Goal: Task Accomplishment & Management: Complete application form

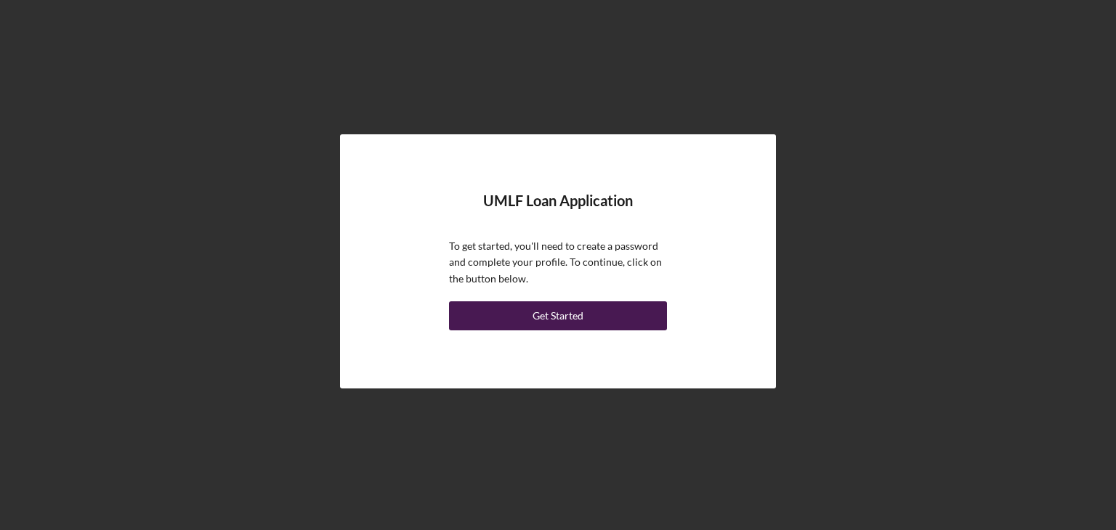
click at [565, 319] on div "Get Started" at bounding box center [558, 316] width 51 height 29
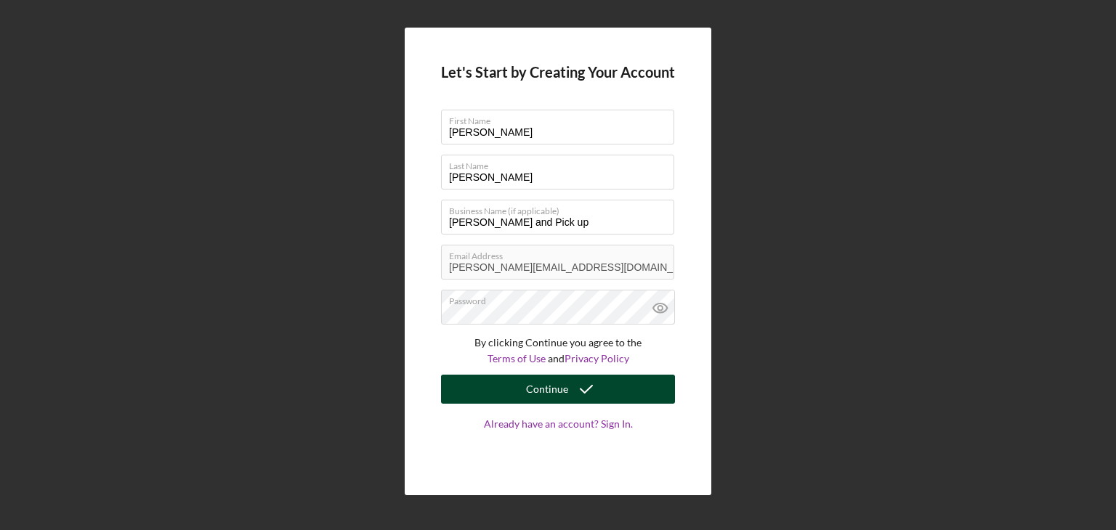
click at [535, 392] on div "Continue" at bounding box center [547, 389] width 42 height 29
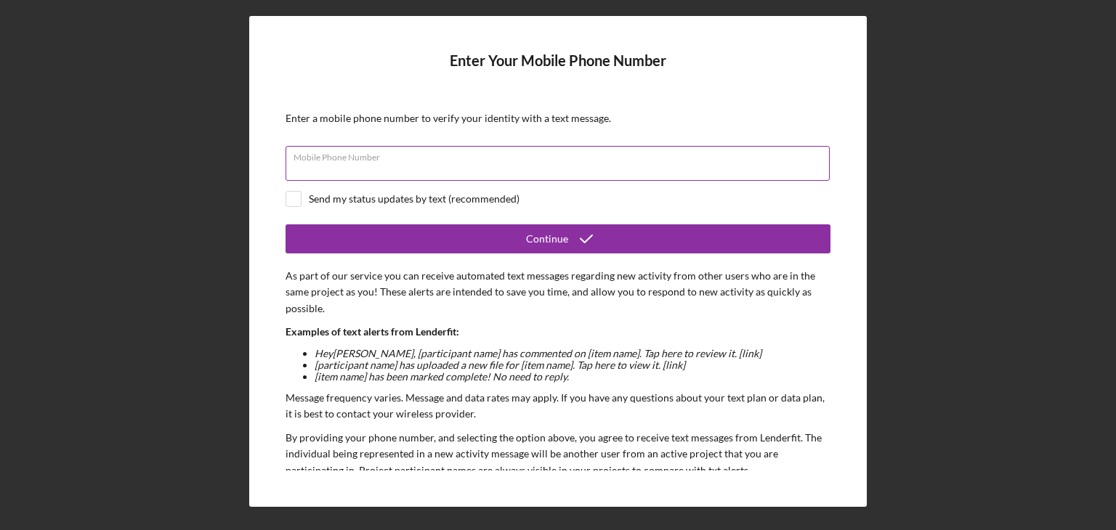
click at [504, 161] on div "Mobile Phone Number" at bounding box center [558, 164] width 545 height 36
type input "[PHONE_NUMBER]"
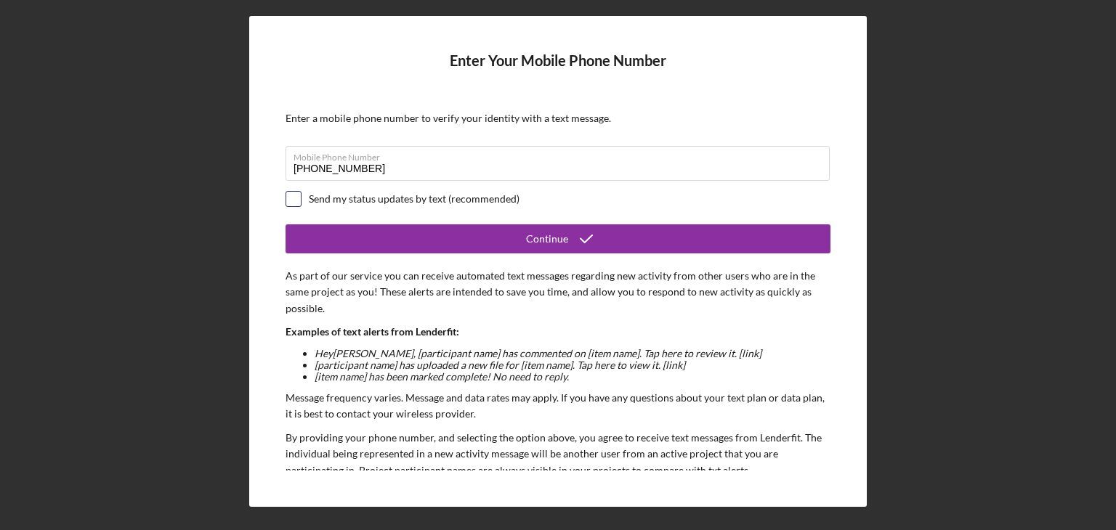
click at [291, 199] on input "checkbox" at bounding box center [293, 199] width 15 height 15
checkbox input "true"
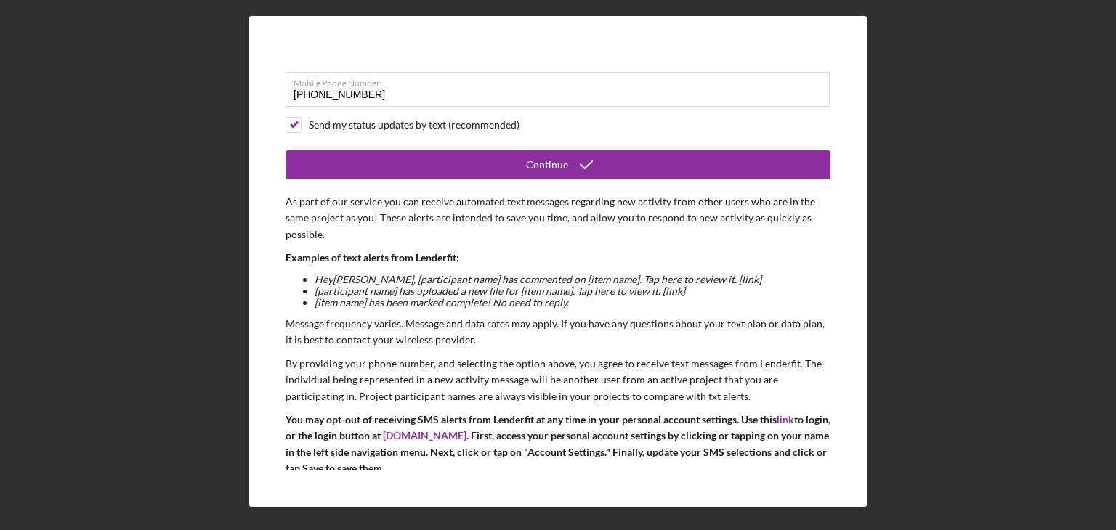
scroll to position [110, 0]
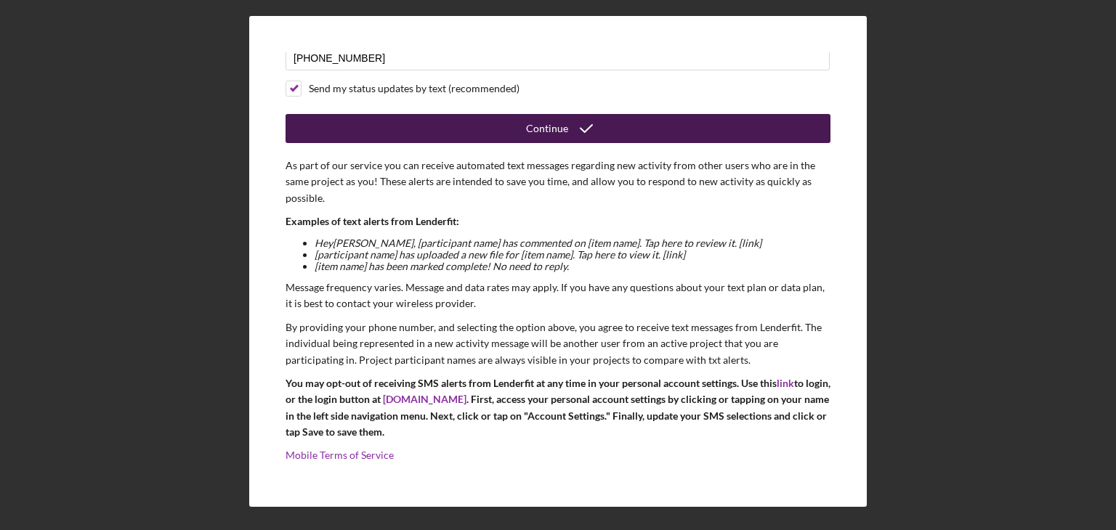
click at [512, 131] on button "Continue" at bounding box center [558, 128] width 545 height 29
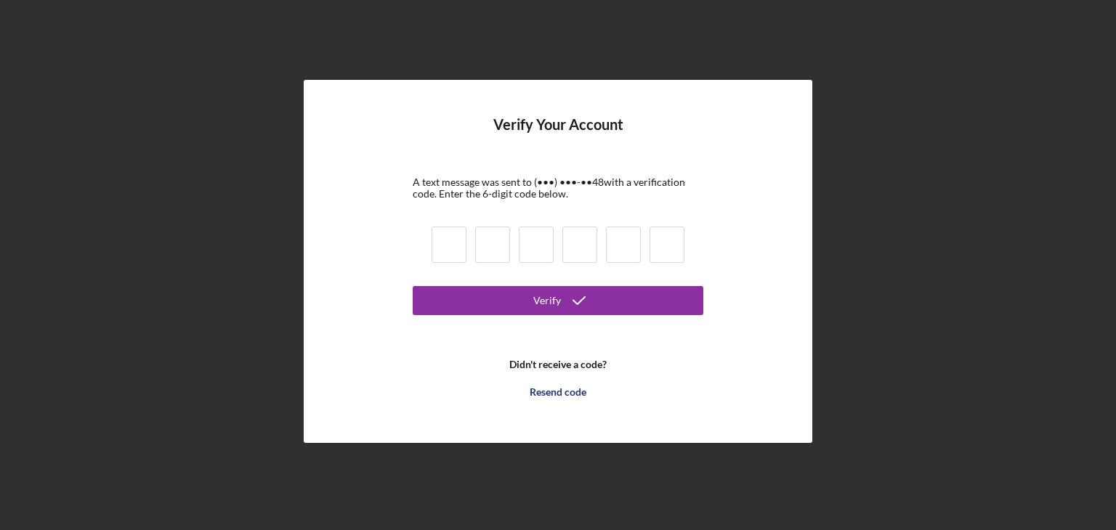
click at [448, 247] on input at bounding box center [449, 245] width 35 height 36
type input "1"
type input "5"
type input "8"
type input "5"
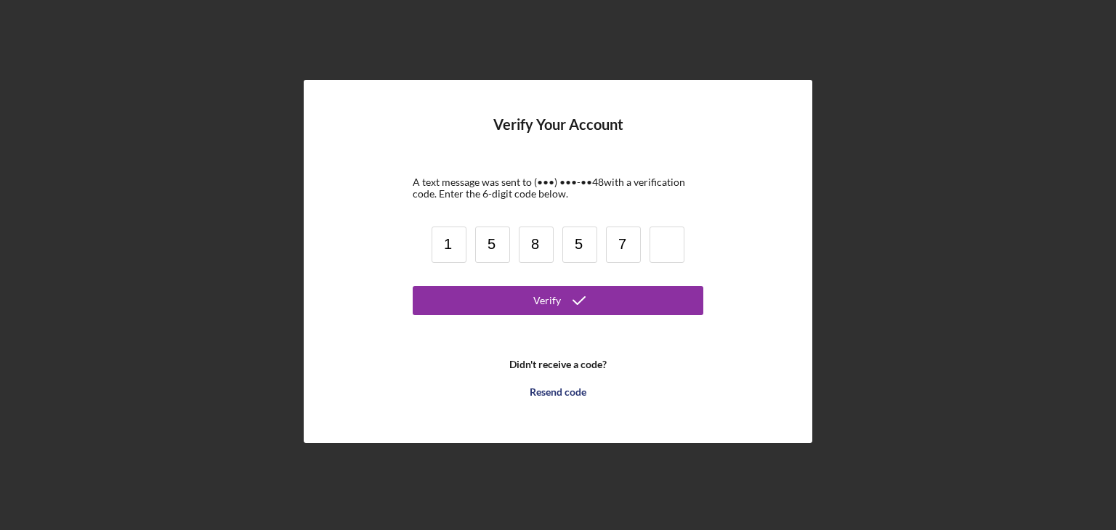
type input "7"
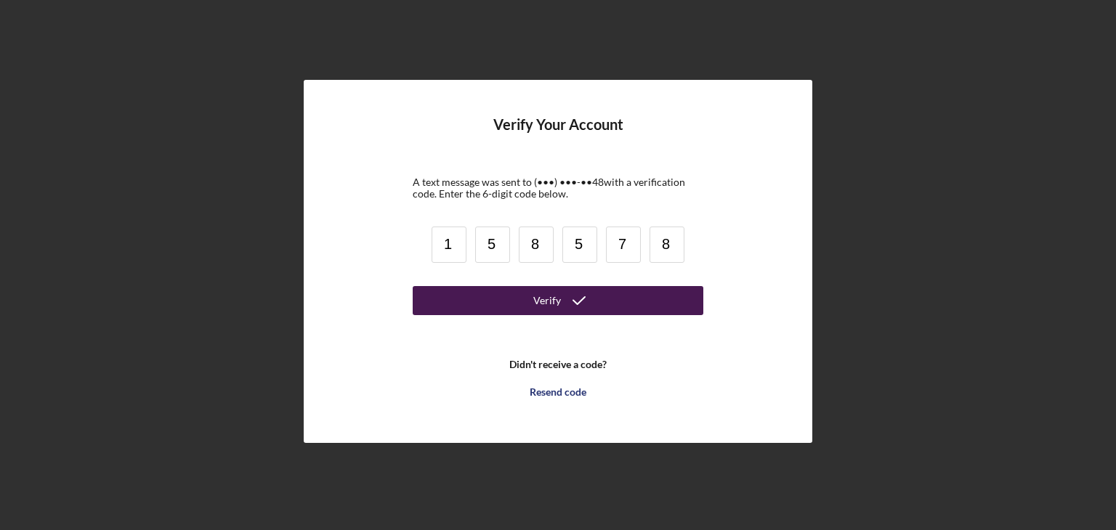
type input "8"
click at [462, 299] on button "Verify" at bounding box center [558, 300] width 291 height 29
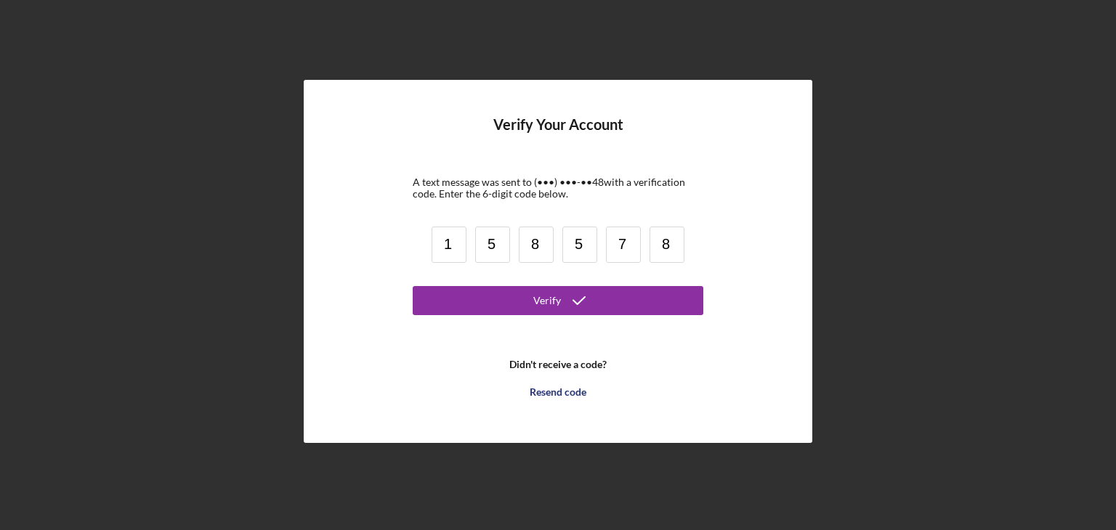
click at [581, 243] on input "5" at bounding box center [579, 245] width 35 height 36
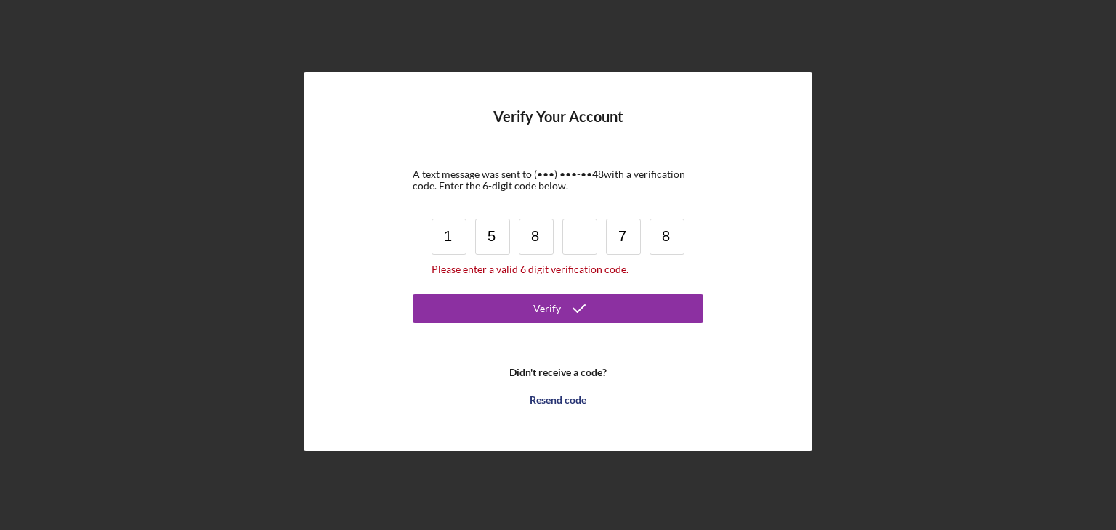
type input "8"
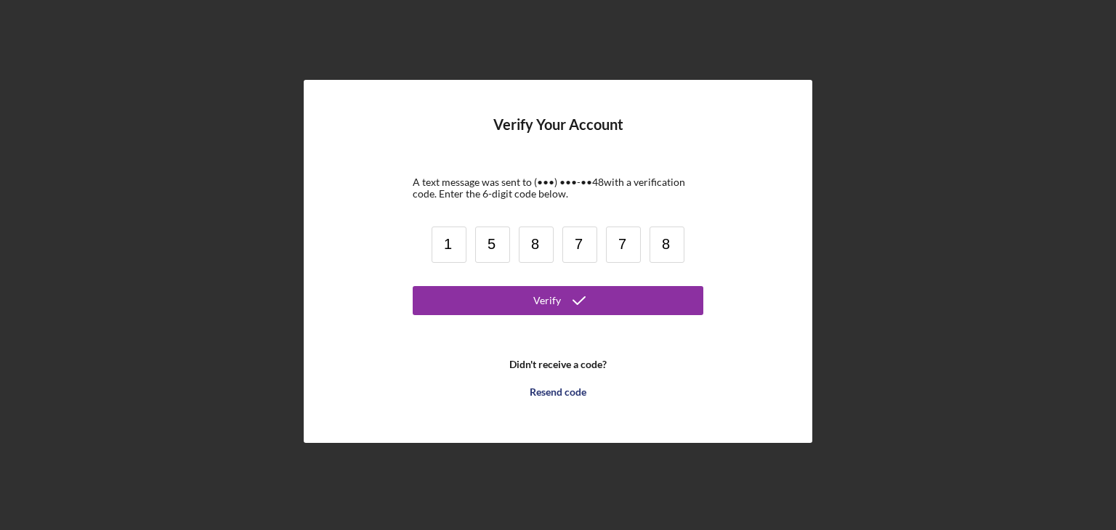
type input "7"
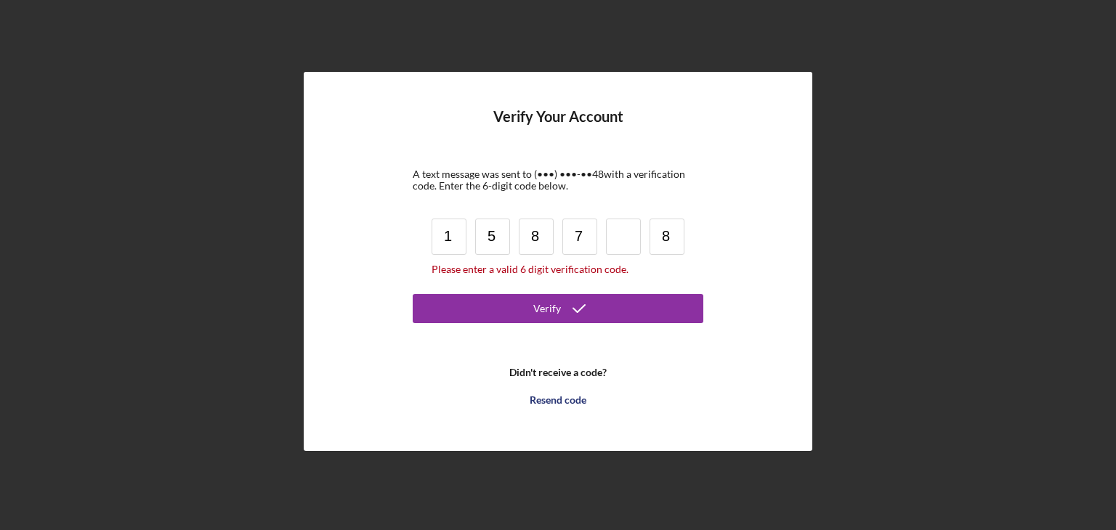
type input "7"
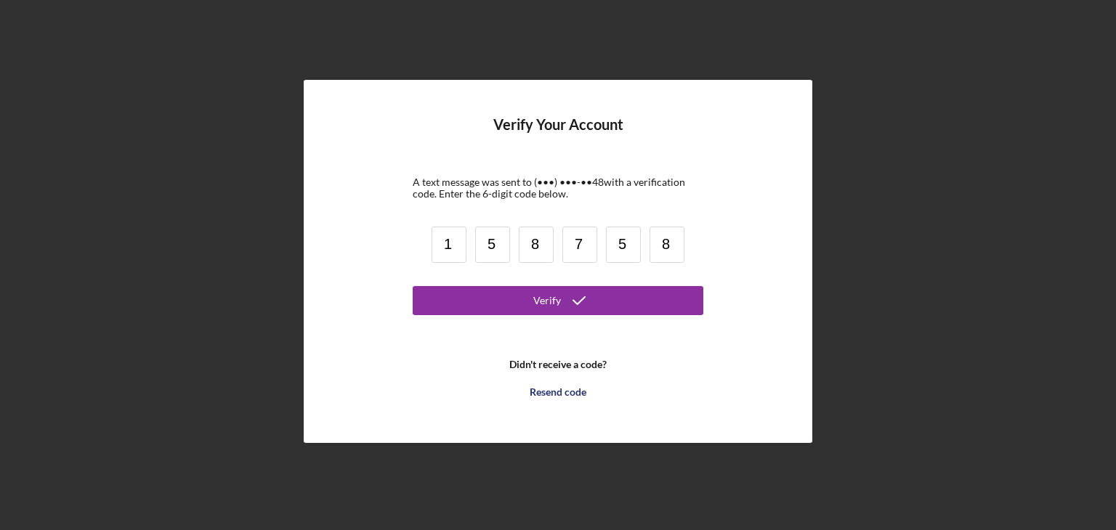
type input "5"
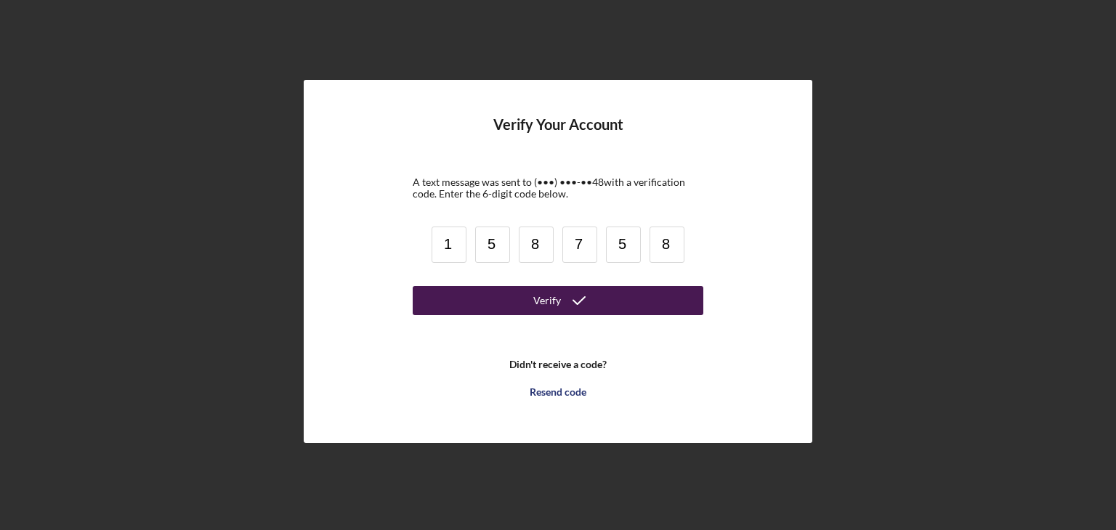
click at [607, 306] on button "Verify" at bounding box center [558, 300] width 291 height 29
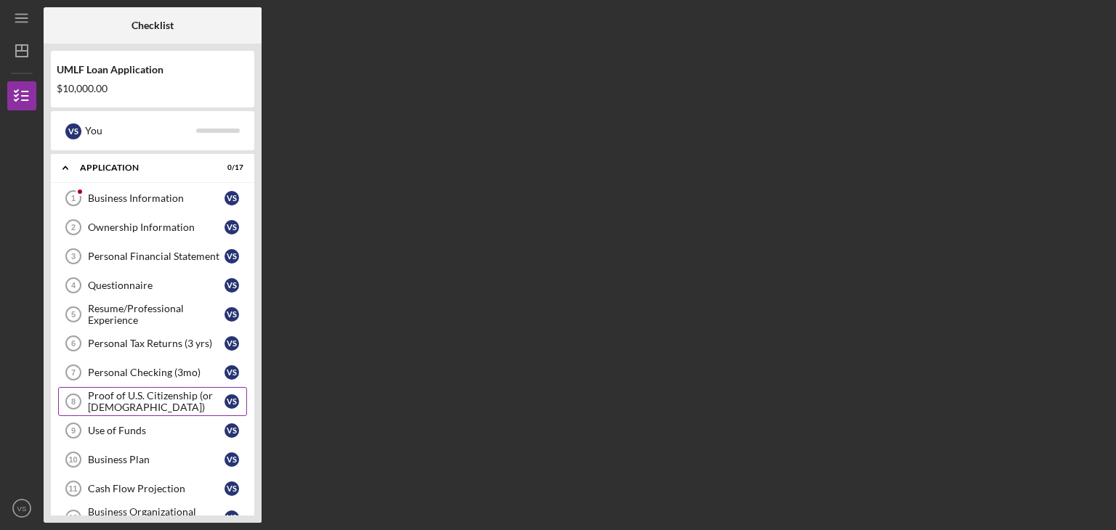
click at [153, 408] on div "Proof of U.S. Citizenship (or [DEMOGRAPHIC_DATA])" at bounding box center [156, 401] width 137 height 23
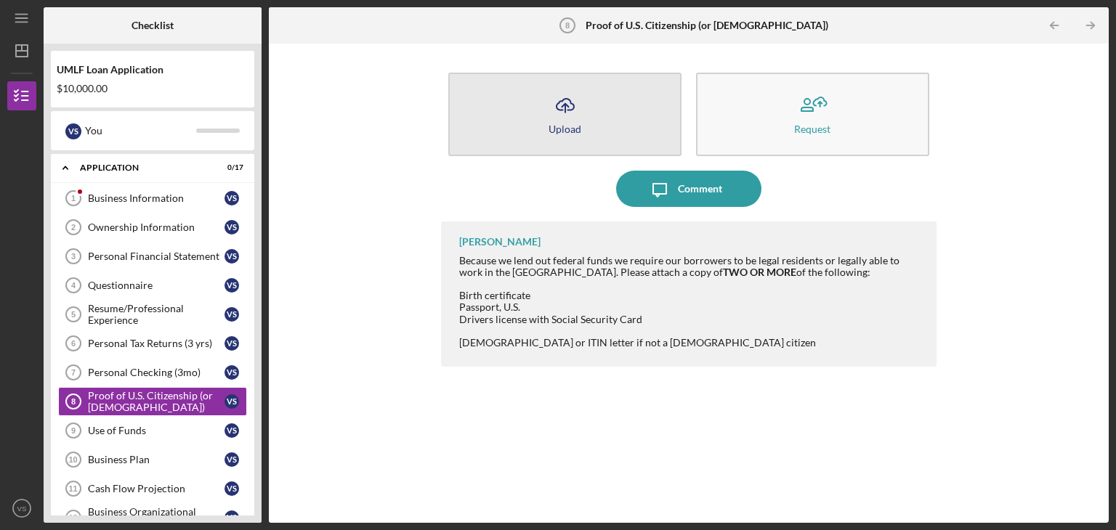
click at [561, 113] on icon "Icon/Upload" at bounding box center [565, 105] width 36 height 36
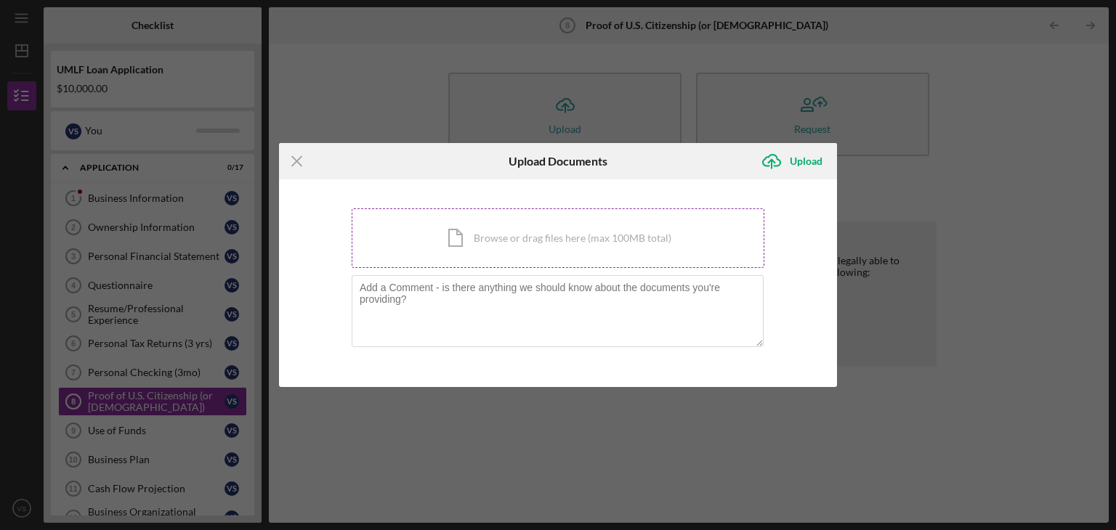
click at [515, 232] on div "Icon/Document Browse or drag files here (max 100MB total) Tap to choose files o…" at bounding box center [558, 239] width 413 height 60
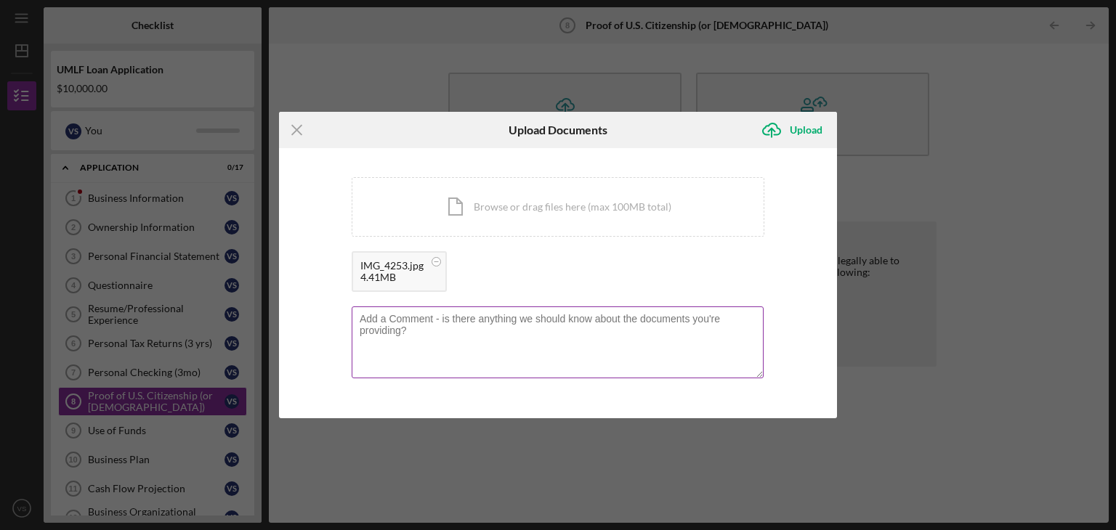
click at [566, 352] on textarea at bounding box center [558, 342] width 412 height 71
type textarea "Drivers license and ssn card"
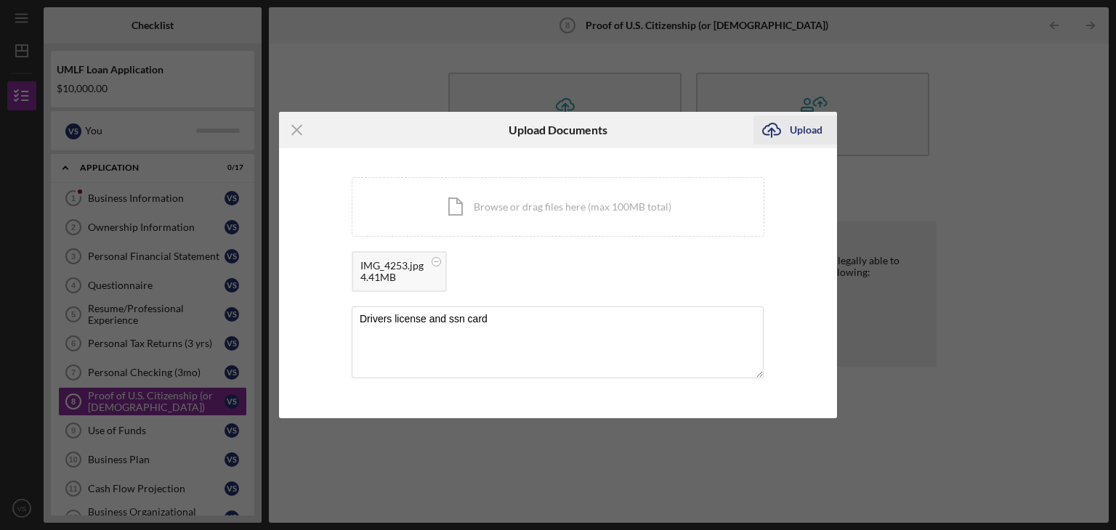
click at [805, 133] on div "Upload" at bounding box center [806, 130] width 33 height 29
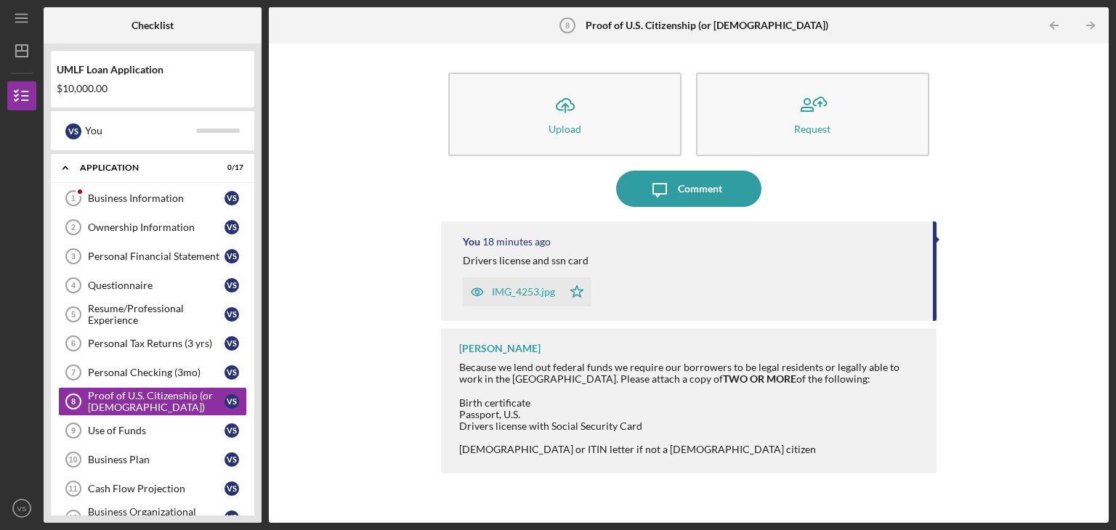
click at [258, 506] on div "UMLF Loan Application $10,000.00 V S You Icon/Expander Application 0 / 17 Busin…" at bounding box center [153, 284] width 218 height 480
click at [487, 201] on div "Icon/Message Comment" at bounding box center [689, 189] width 496 height 36
